Goal: Information Seeking & Learning: Learn about a topic

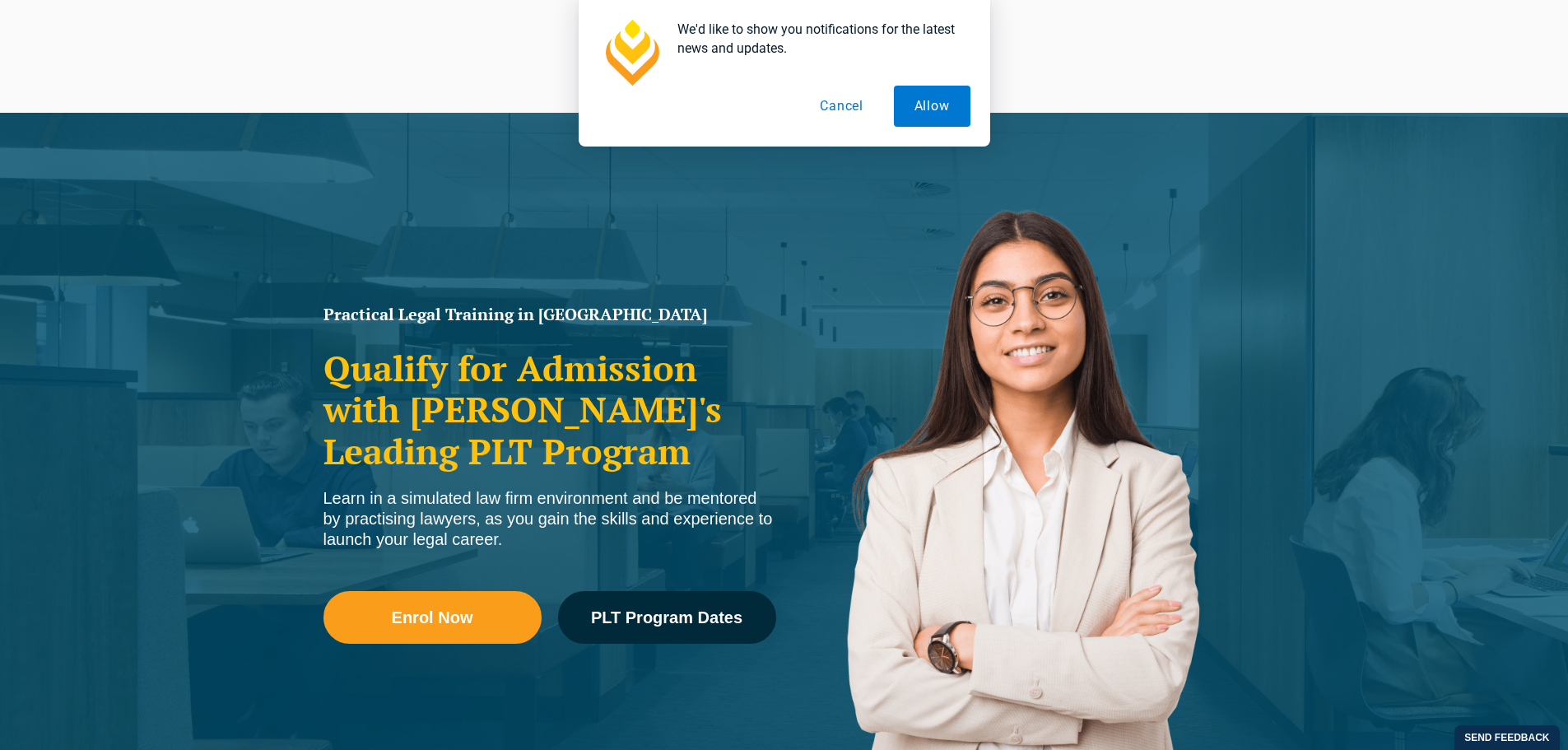
click at [350, 234] on div "Practical Legal Training in [GEOGRAPHIC_DATA] Qualify for Admission with [PERSO…" at bounding box center [784, 474] width 1568 height 724
click at [853, 105] on button "Cancel" at bounding box center [840, 106] width 85 height 41
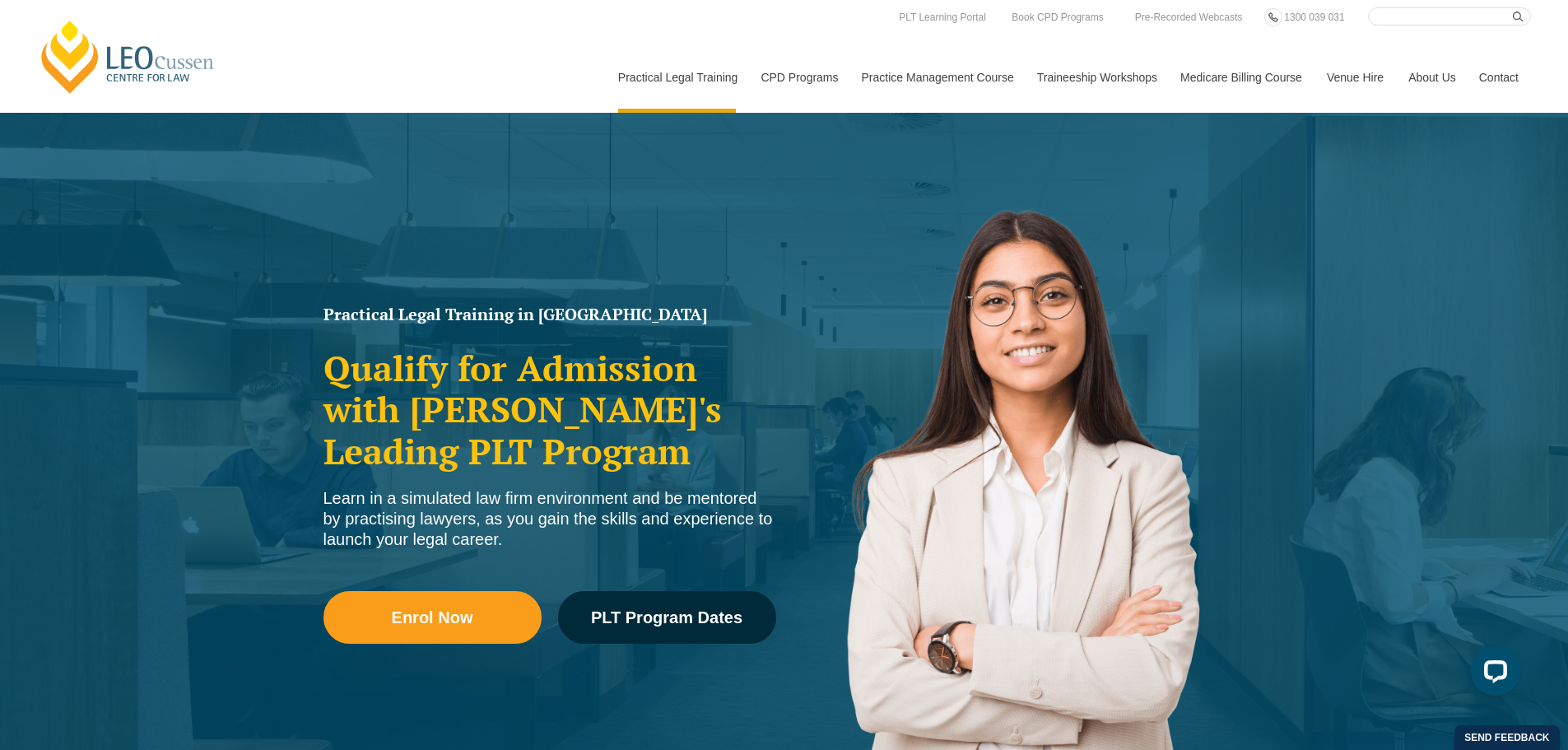
click at [1395, 14] on input "Search here" at bounding box center [1449, 17] width 163 height 18
paste input "Case Direction Notice Victoria semina"
type input "Case Direction Notice Victoria semina"
click at [1513, 8] on button "submit" at bounding box center [1521, 17] width 18 height 18
